Goal: Task Accomplishment & Management: Complete application form

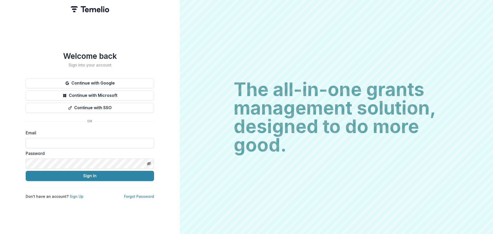
click at [73, 140] on input at bounding box center [90, 143] width 128 height 10
type input "**********"
click at [102, 80] on button "Continue with Google" at bounding box center [90, 83] width 128 height 10
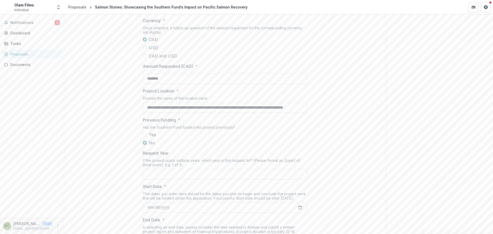
scroll to position [309, 0]
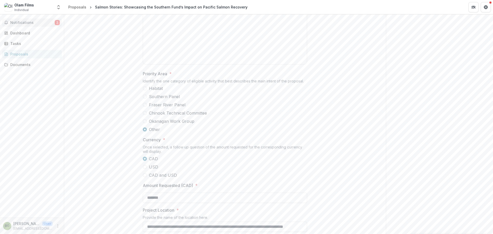
click at [42, 22] on span "Notifications" at bounding box center [32, 23] width 44 height 4
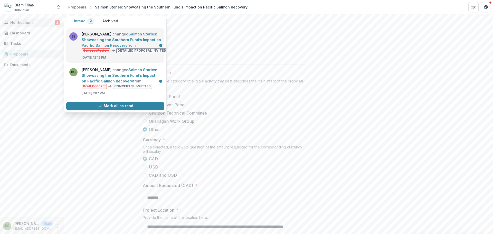
click at [115, 36] on link "Salmon Stories: Showcasing the Southern Fund’s Impact on Pacific Salmon Recovery" at bounding box center [121, 40] width 79 height 16
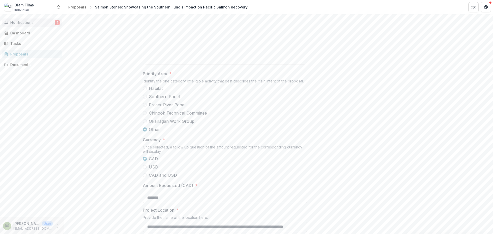
click at [25, 24] on span "Notifications" at bounding box center [32, 23] width 44 height 4
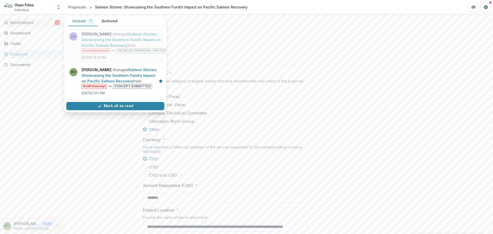
click at [111, 34] on link "Salmon Stories: Showcasing the Southern Fund’s Impact on Pacific Salmon Recovery" at bounding box center [121, 40] width 79 height 16
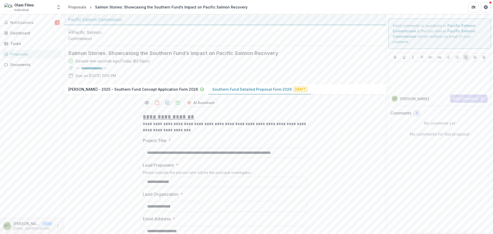
scroll to position [205, 0]
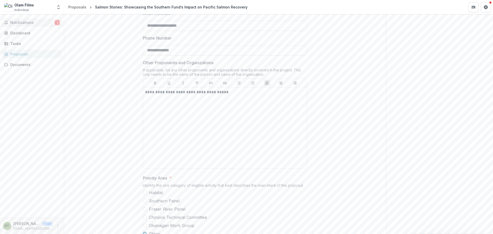
click at [26, 24] on span "Notifications" at bounding box center [32, 23] width 44 height 4
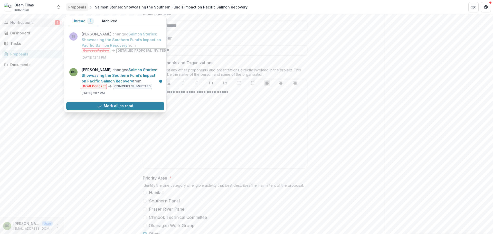
click at [77, 6] on div "Proposals" at bounding box center [77, 6] width 18 height 5
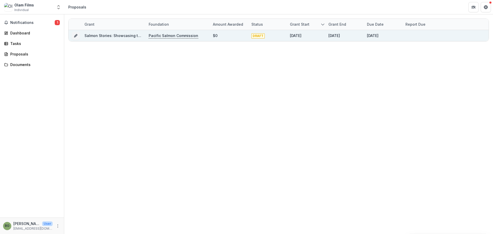
click at [119, 36] on link "Salmon Stories: Showcasing the Southern Fund’s Impact on Pacific Salmon Recovery" at bounding box center [160, 35] width 152 height 4
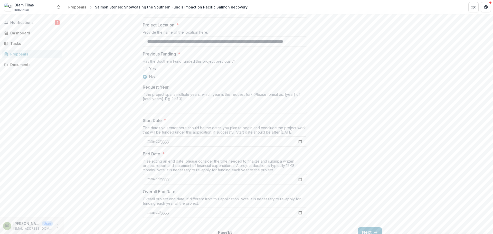
scroll to position [540, 0]
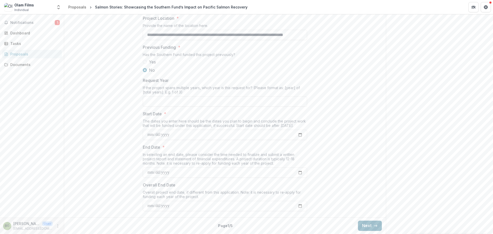
click at [369, 224] on button "Next" at bounding box center [370, 225] width 24 height 10
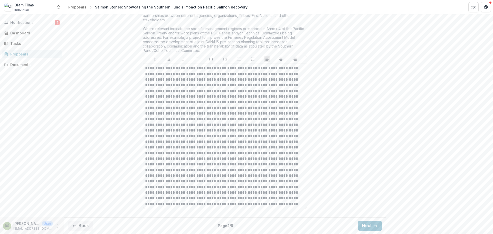
scroll to position [818, 0]
click at [368, 225] on button "Next" at bounding box center [370, 225] width 24 height 10
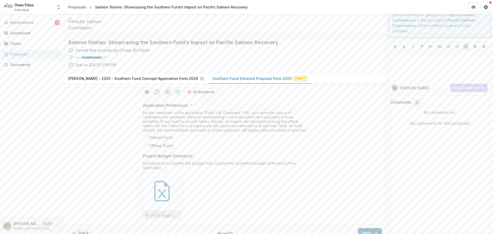
scroll to position [57, 0]
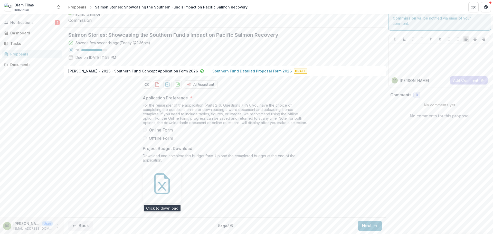
click at [162, 184] on icon at bounding box center [162, 183] width 21 height 21
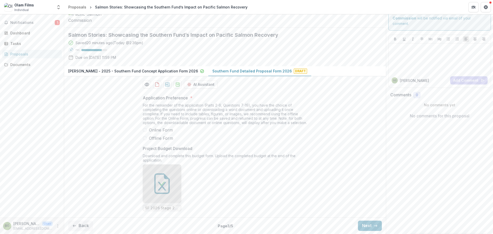
click at [167, 138] on span "Offline Form" at bounding box center [161, 138] width 24 height 6
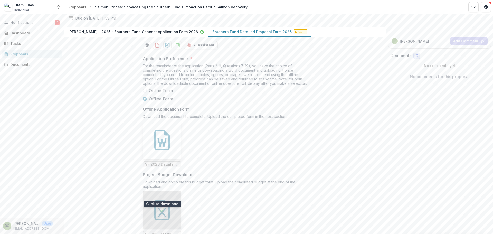
click at [159, 147] on icon at bounding box center [162, 142] width 9 height 9
